Goal: Transaction & Acquisition: Purchase product/service

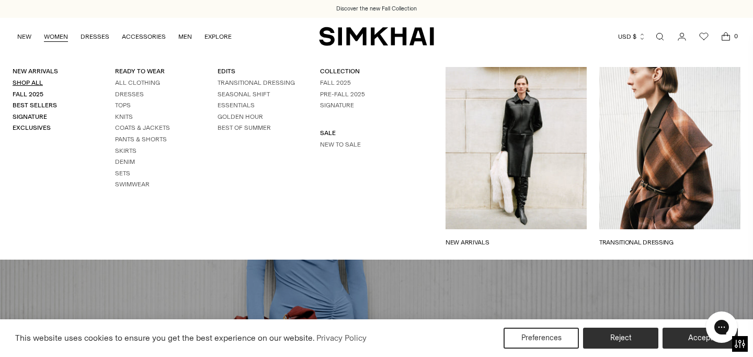
click at [34, 79] on link "Shop All" at bounding box center [28, 82] width 30 height 7
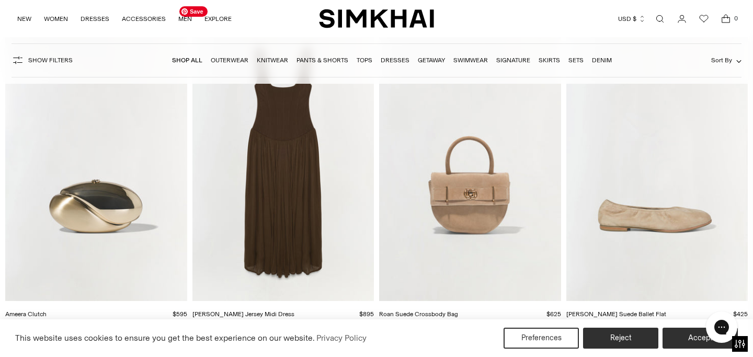
scroll to position [11244, 0]
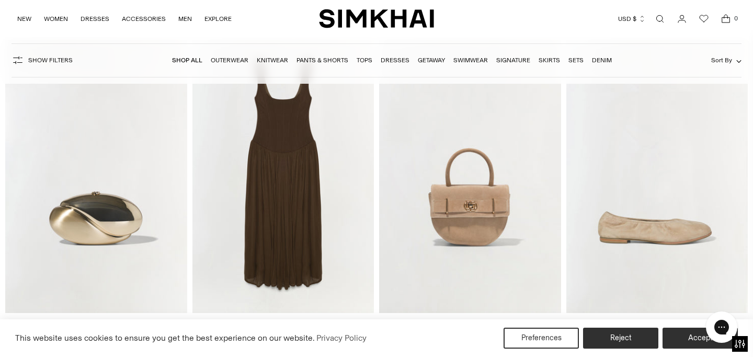
click at [377, 69] on nav "Shop All Outerwear Knitwear Pants & Shorts Tops Dresses Getaway Swimwear Signat…" at bounding box center [392, 60] width 440 height 22
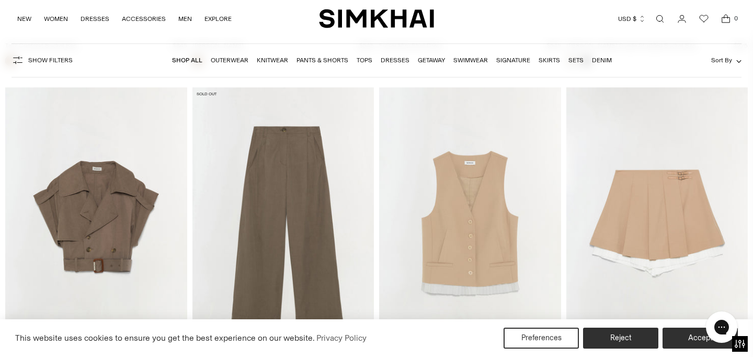
scroll to position [13077, 0]
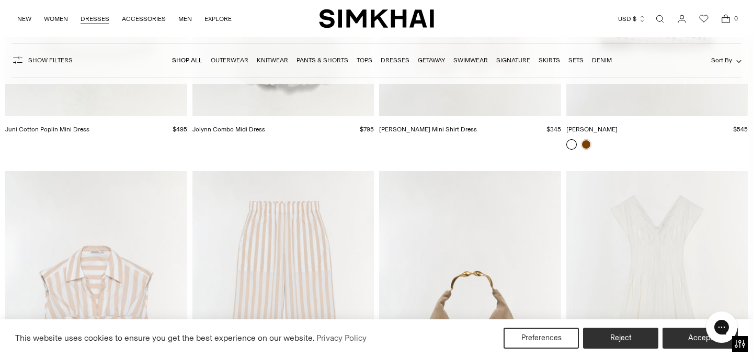
click at [88, 19] on link "DRESSES" at bounding box center [95, 18] width 29 height 23
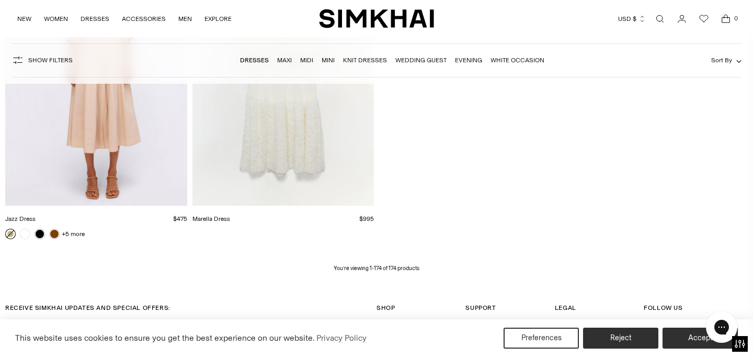
scroll to position [14304, 0]
